Goal: Transaction & Acquisition: Purchase product/service

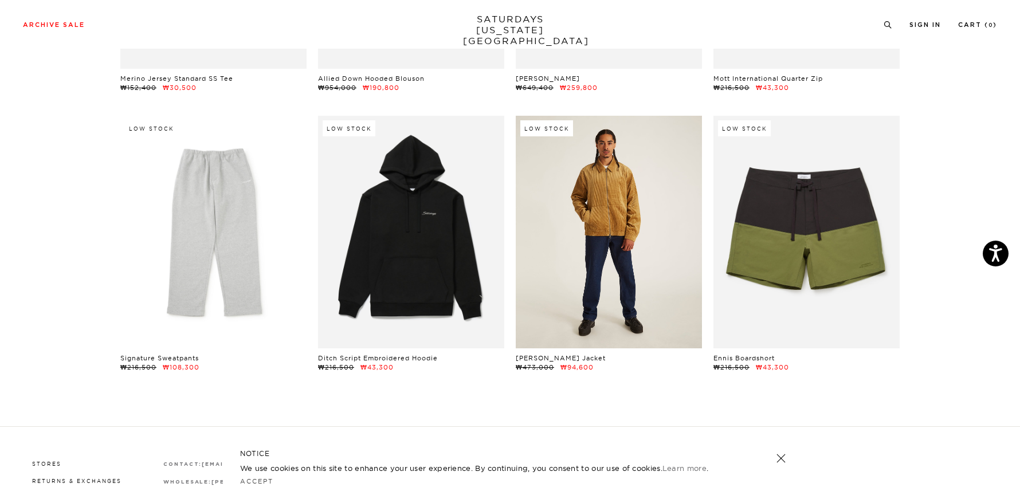
scroll to position [16339, 0]
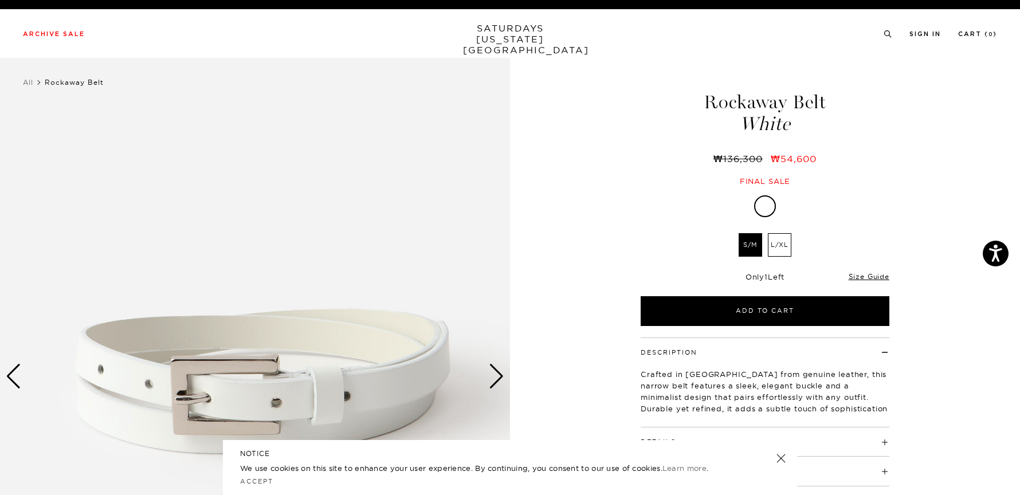
scroll to position [106, 0]
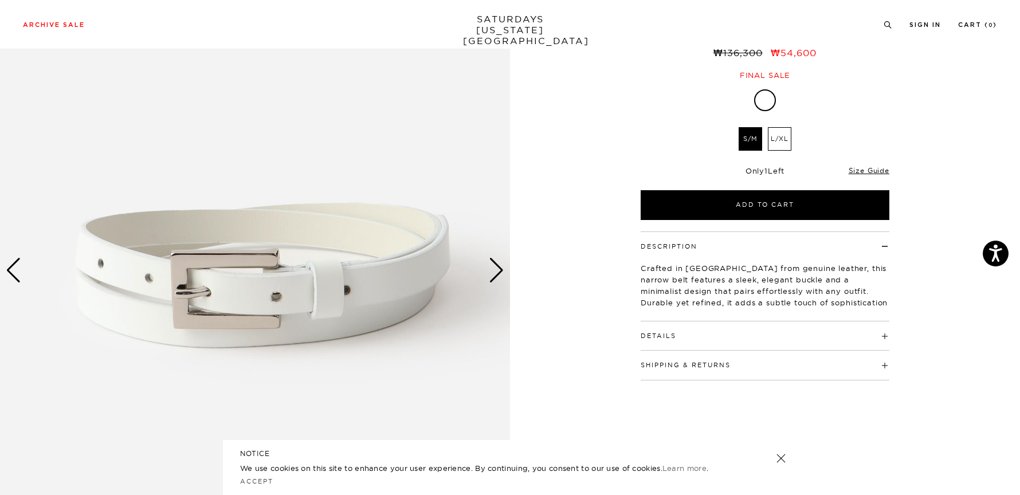
click at [518, 265] on div "1 / 3 Rockaway Belt White ₩136,300 White" at bounding box center [510, 271] width 1020 height 638
click at [503, 274] on div "Next slide" at bounding box center [496, 270] width 15 height 25
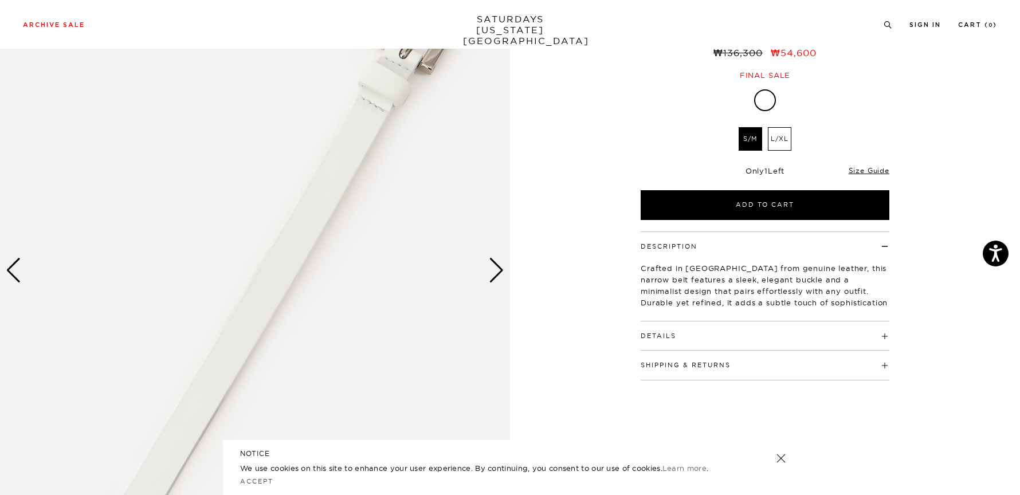
click at [503, 274] on div "Next slide" at bounding box center [496, 270] width 15 height 25
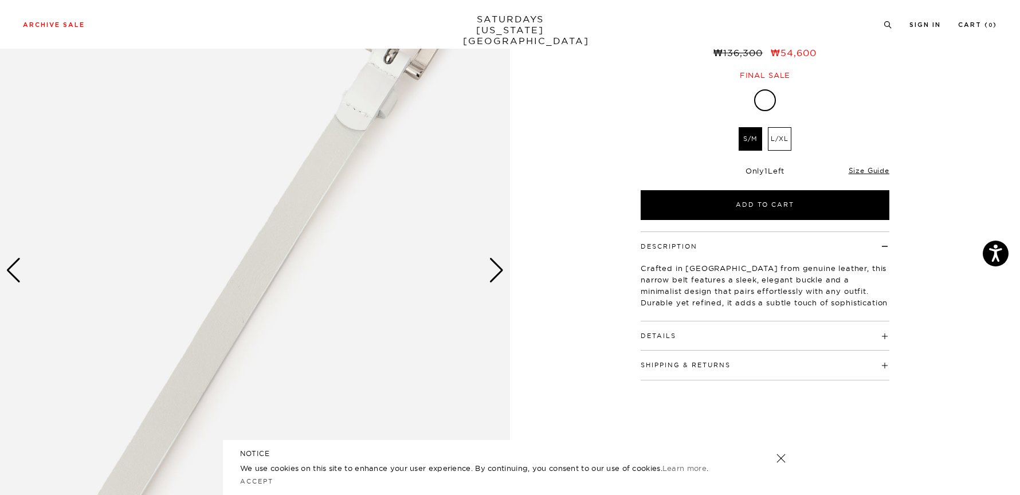
click at [502, 274] on div "Next slide" at bounding box center [496, 270] width 15 height 25
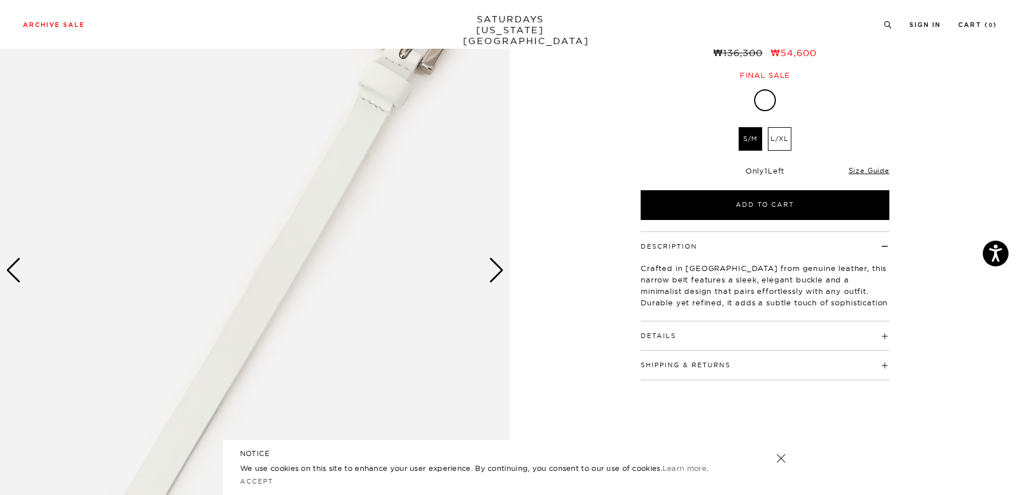
click at [500, 272] on div "Next slide" at bounding box center [496, 270] width 15 height 25
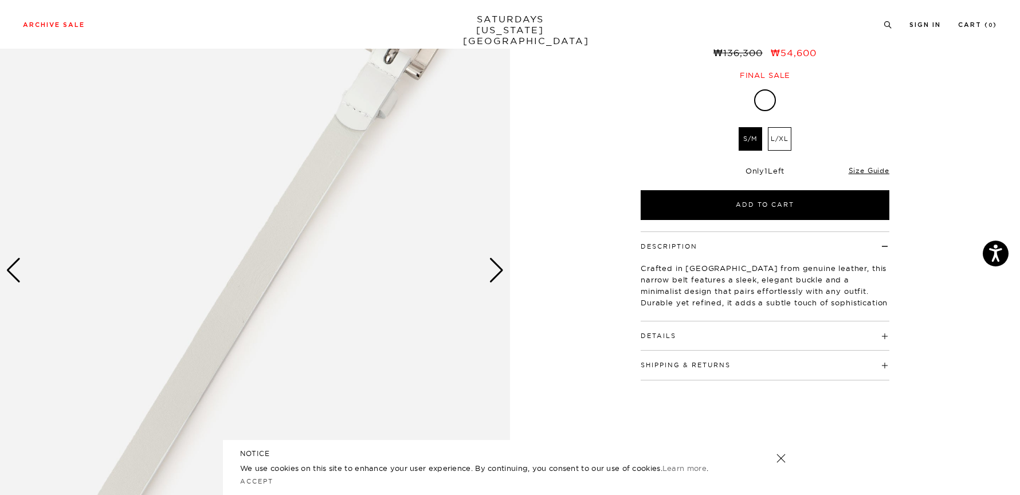
click at [499, 271] on div "Next slide" at bounding box center [496, 270] width 15 height 25
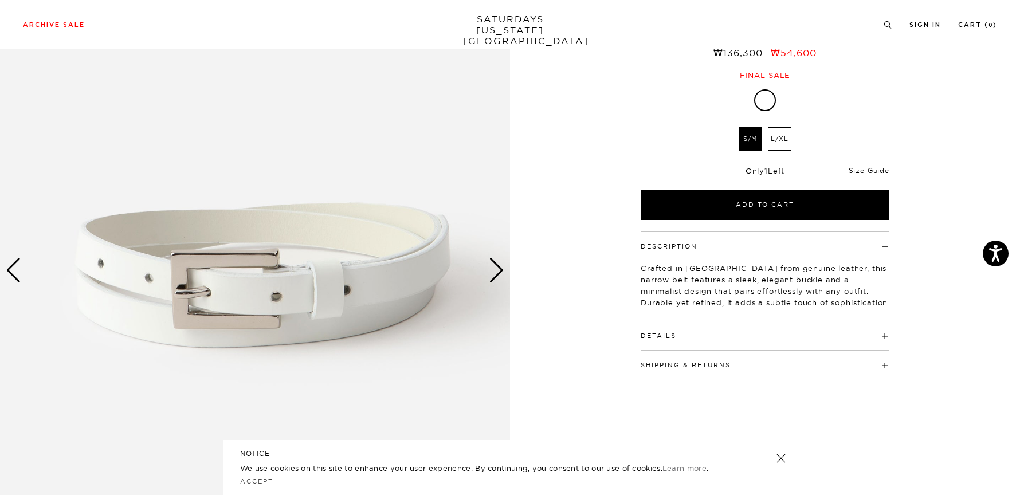
click at [497, 269] on div "Next slide" at bounding box center [496, 270] width 15 height 25
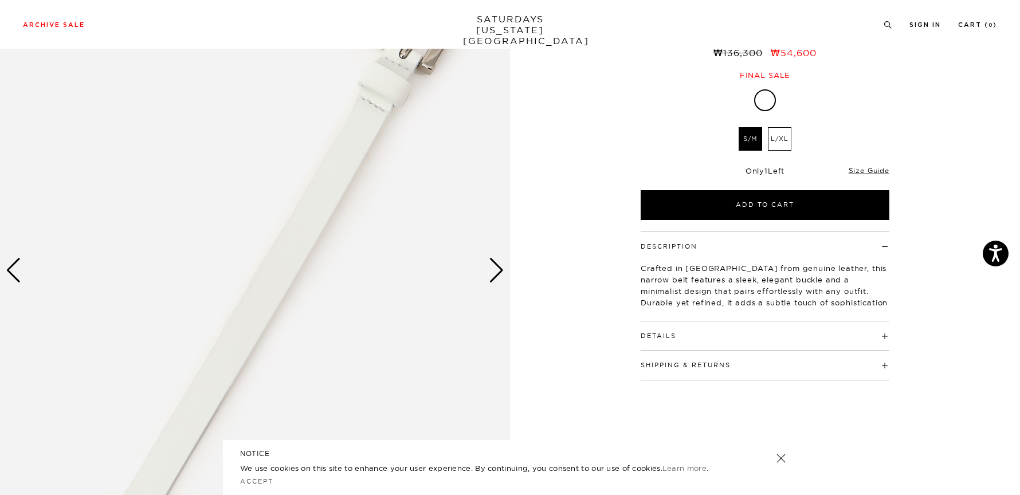
click at [496, 269] on div "Next slide" at bounding box center [496, 270] width 15 height 25
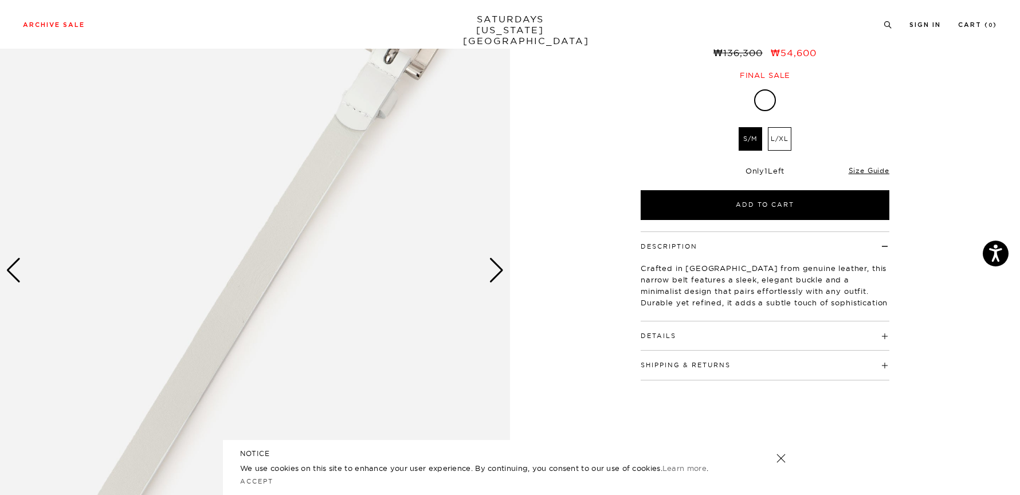
click at [496, 269] on div "Next slide" at bounding box center [496, 270] width 15 height 25
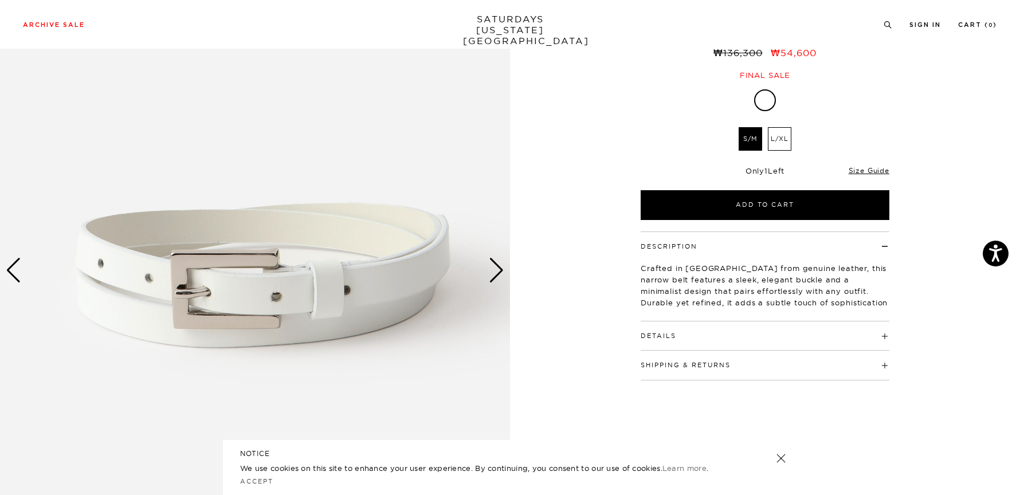
click at [307, 274] on img at bounding box center [255, 271] width 510 height 638
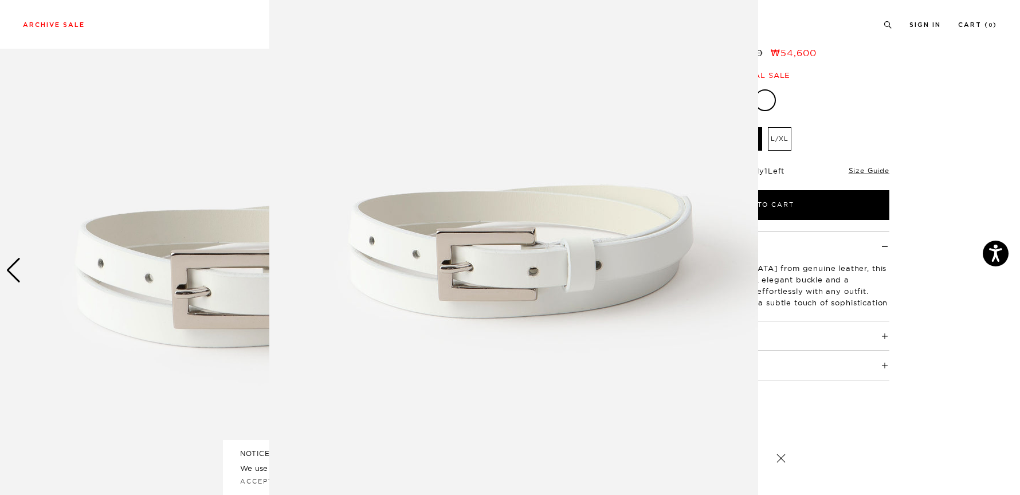
scroll to position [45, 0]
click at [421, 263] on img at bounding box center [513, 248] width 489 height 587
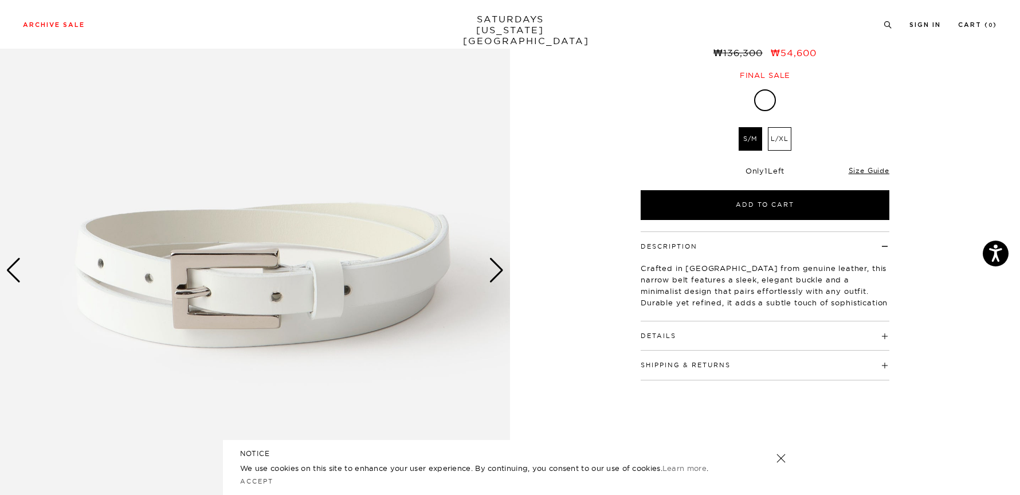
scroll to position [0, 0]
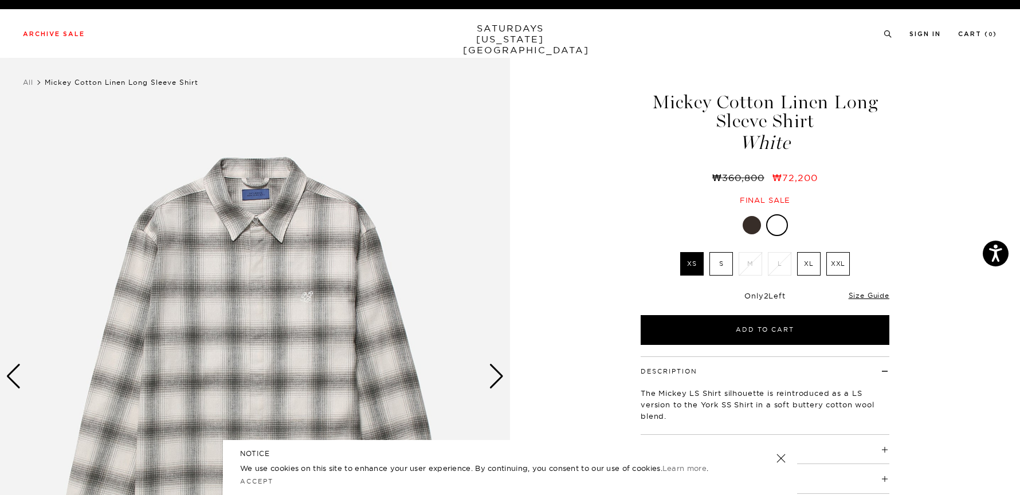
click at [774, 233] on div at bounding box center [777, 225] width 18 height 18
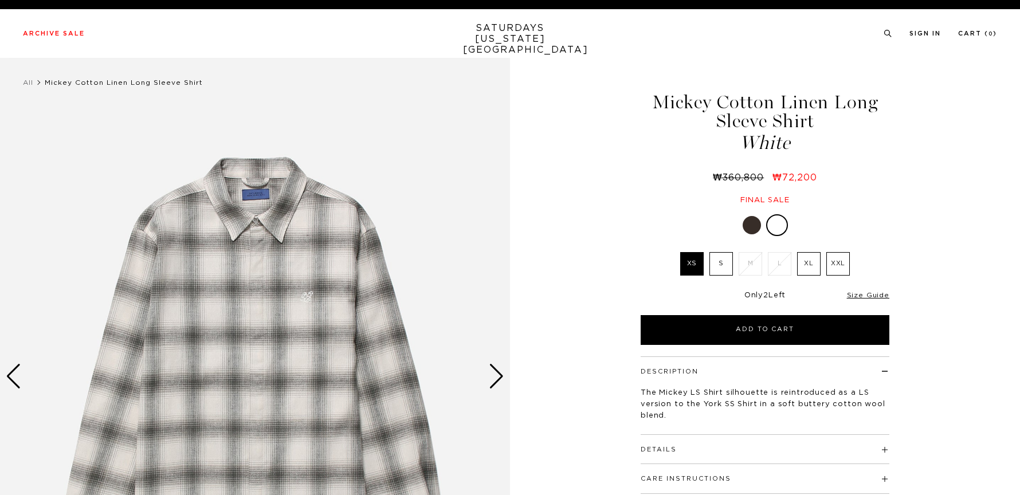
click at [759, 230] on div at bounding box center [752, 225] width 18 height 18
